Goal: Transaction & Acquisition: Purchase product/service

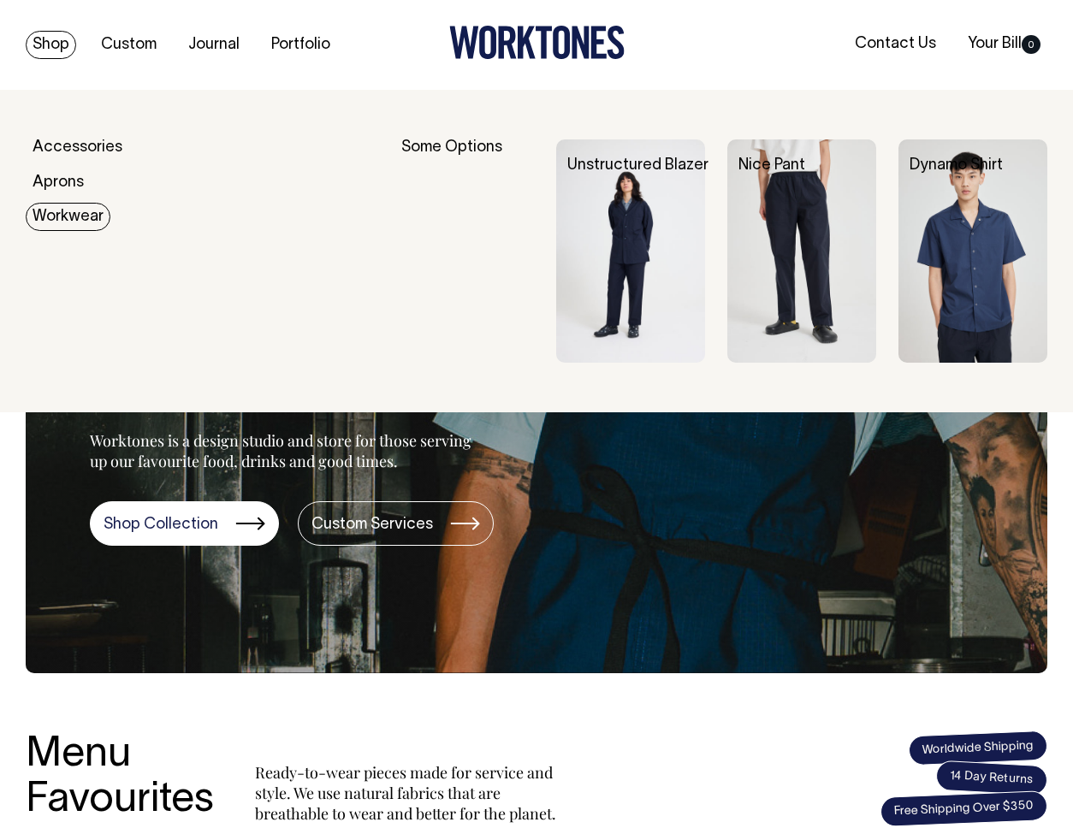
click at [983, 243] on img at bounding box center [973, 251] width 149 height 223
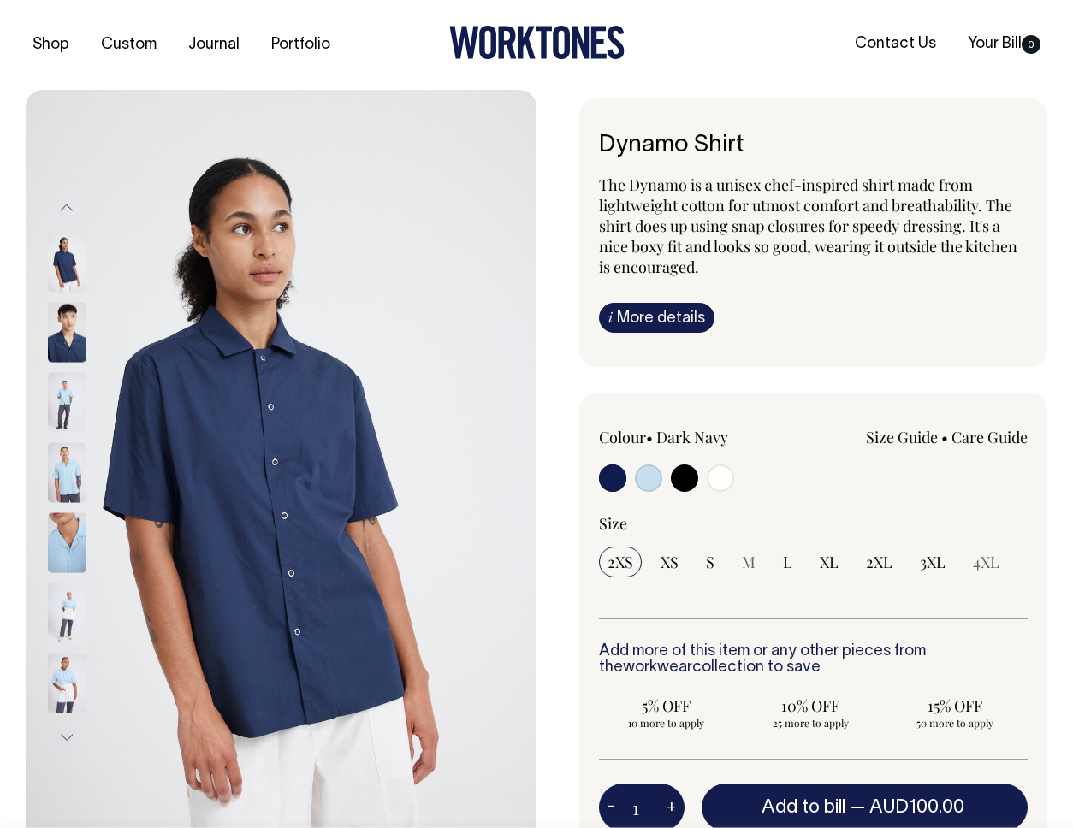
click at [69, 490] on img at bounding box center [67, 472] width 39 height 60
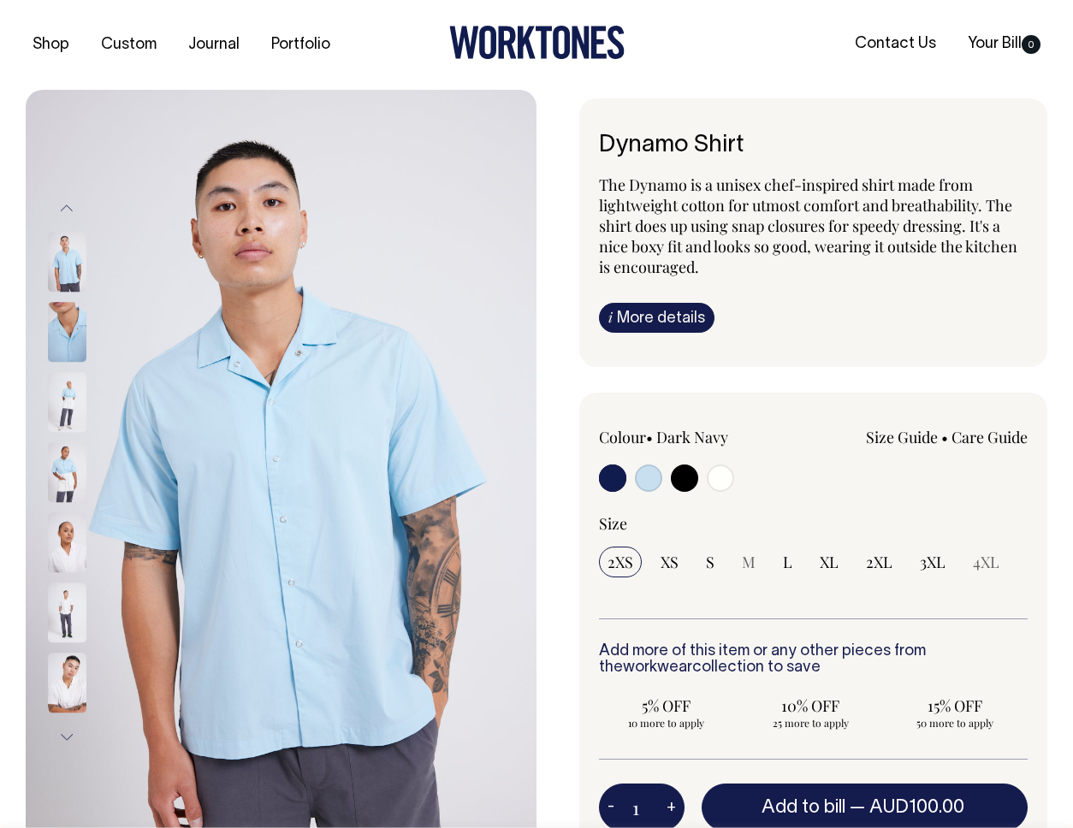
click at [74, 522] on img at bounding box center [67, 544] width 39 height 60
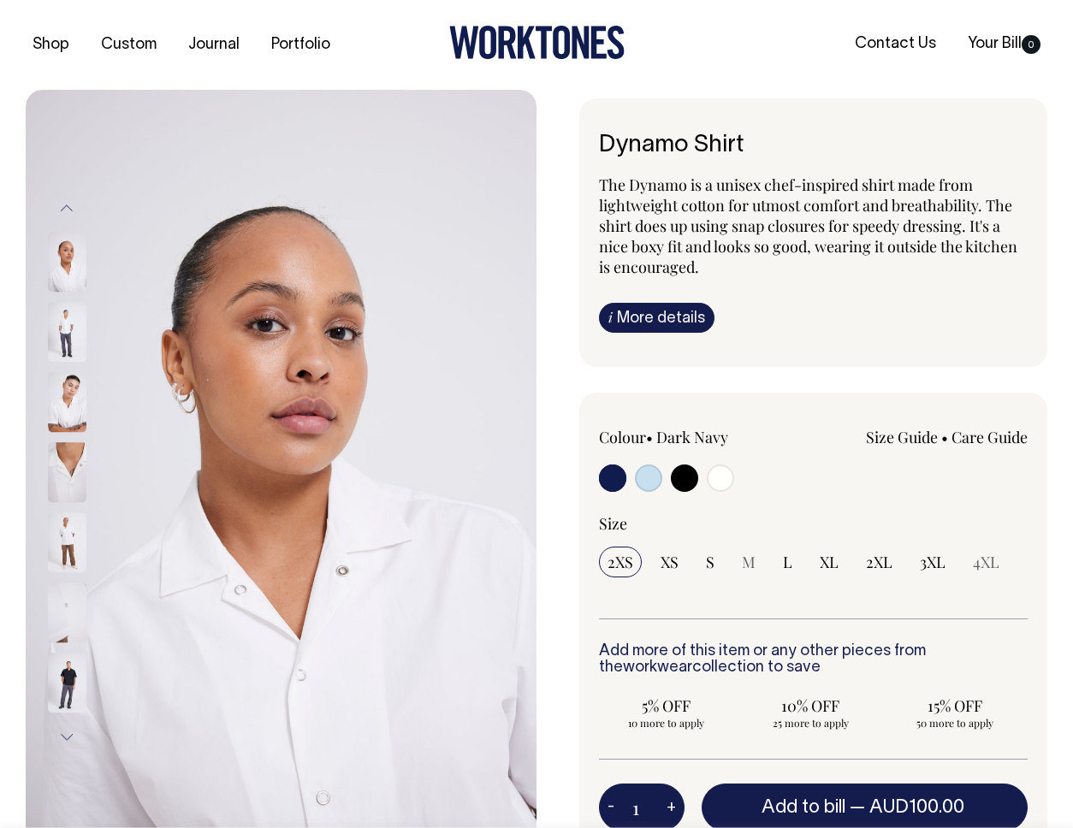
click at [63, 497] on img at bounding box center [67, 473] width 39 height 60
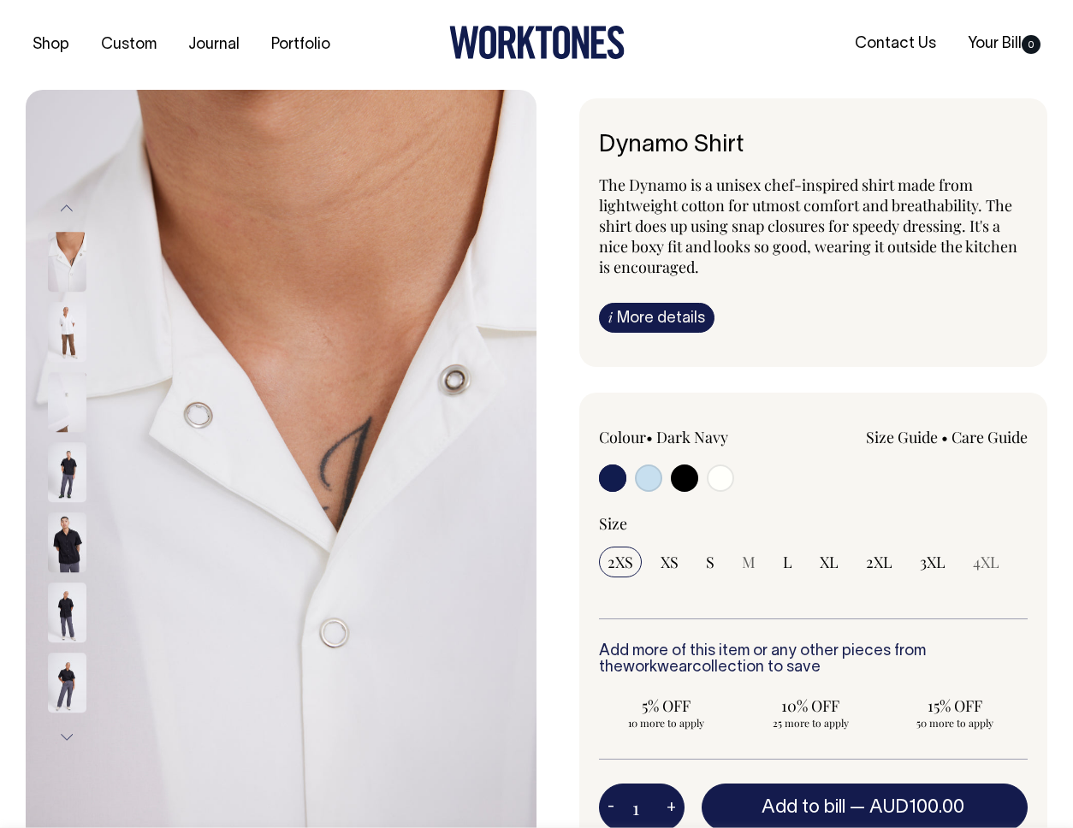
click at [57, 363] on img at bounding box center [67, 333] width 39 height 60
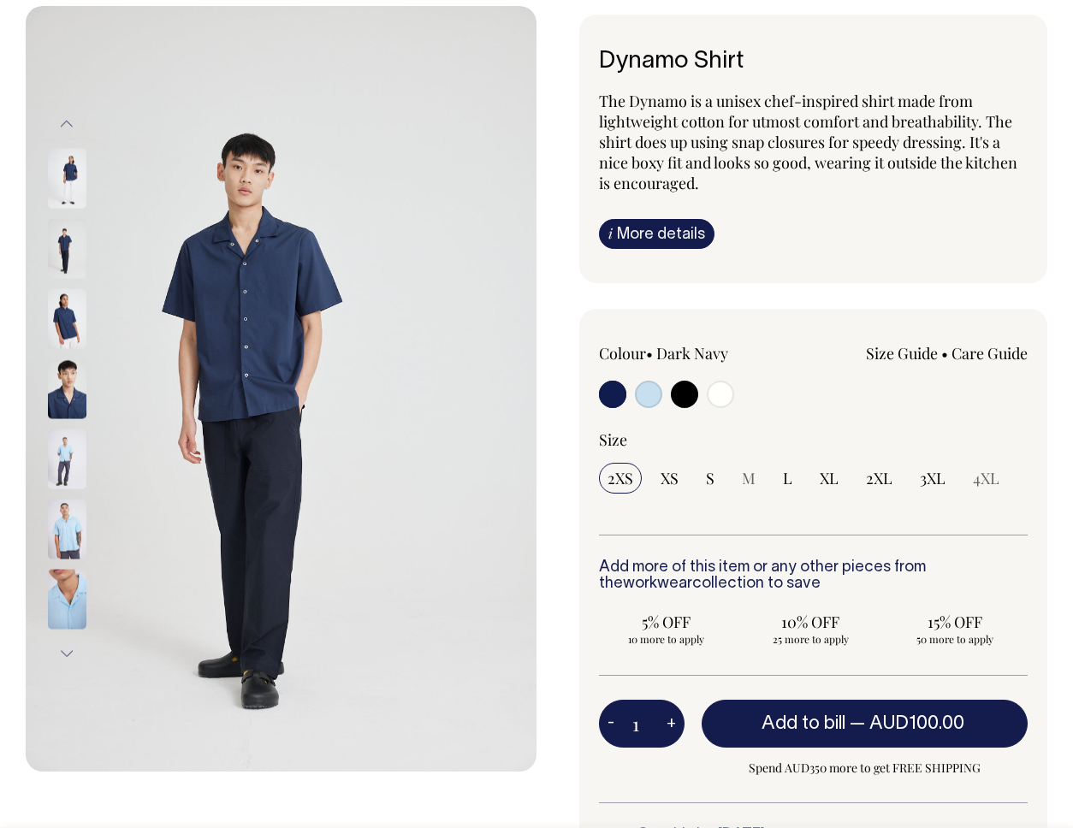
scroll to position [101, 0]
